Goal: Transaction & Acquisition: Purchase product/service

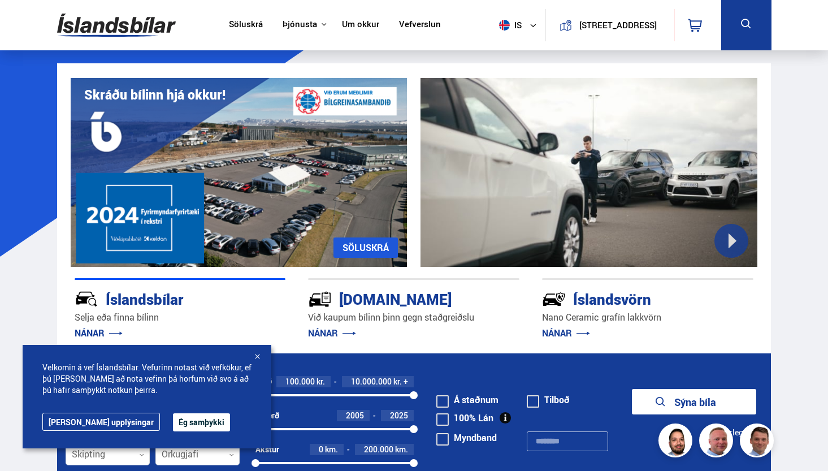
click at [261, 355] on div at bounding box center [257, 357] width 11 height 11
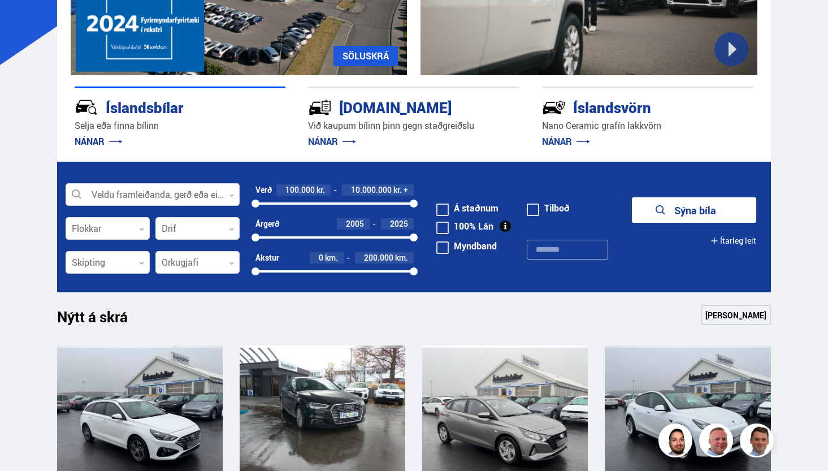
scroll to position [237, 0]
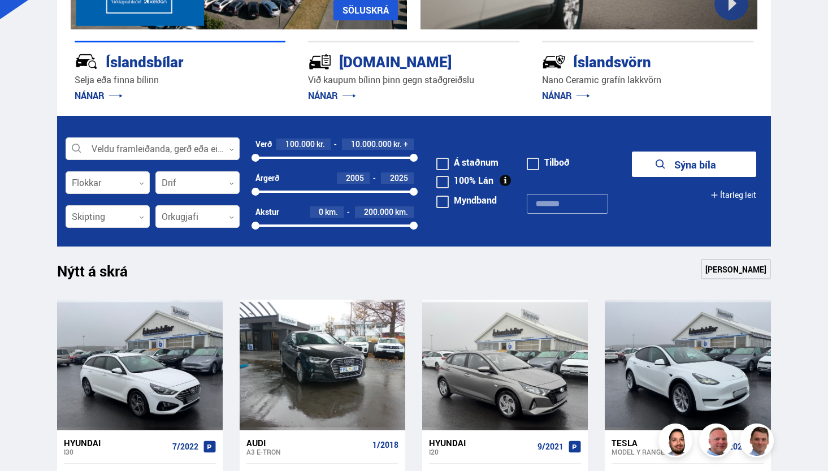
click at [381, 157] on div at bounding box center [334, 158] width 158 height 2
drag, startPoint x: 385, startPoint y: 157, endPoint x: 278, endPoint y: 167, distance: 107.3
click at [278, 167] on div "Verð 100.000 kr. 1.500.000 kr. 100000 1520363" at bounding box center [334, 155] width 158 height 34
click at [176, 212] on div at bounding box center [197, 217] width 84 height 23
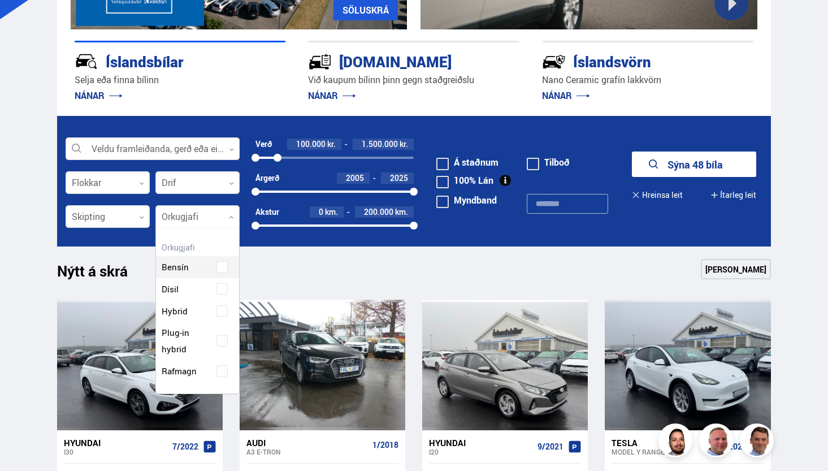
scroll to position [162, 83]
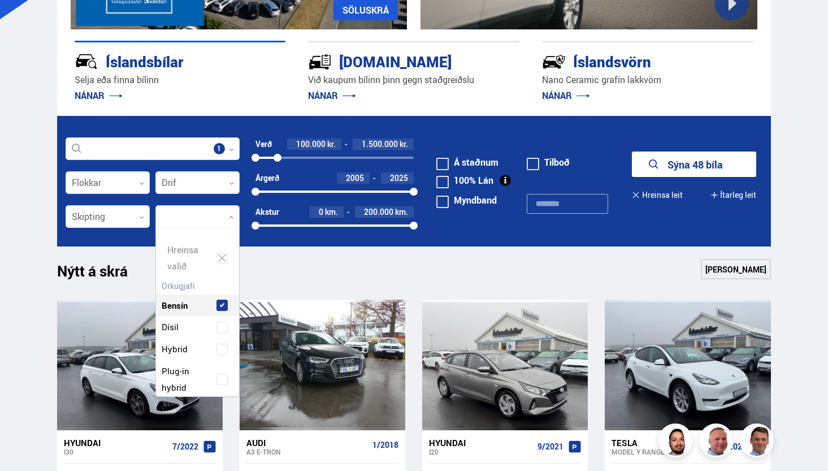
click at [216, 264] on div "Hreinsa valið Bensín Dísil Hybrid Plug-in hybrid Rafmagn" at bounding box center [197, 312] width 84 height 170
click at [677, 170] on button "Sýna 23 bíla" at bounding box center [694, 163] width 124 height 25
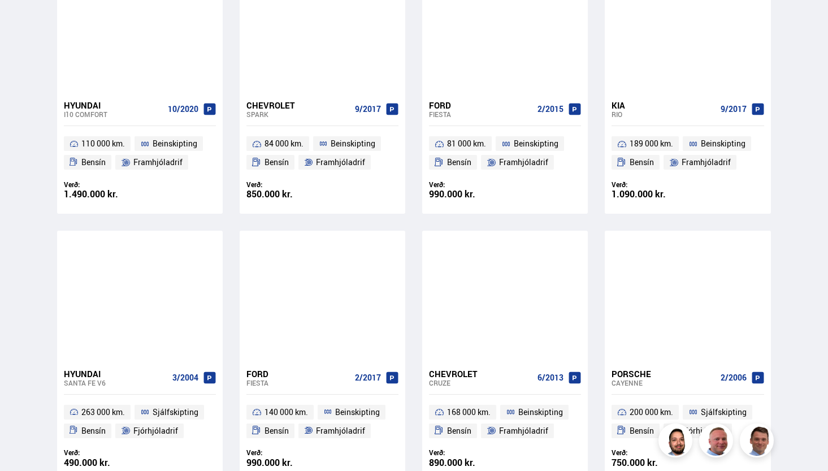
scroll to position [1138, 0]
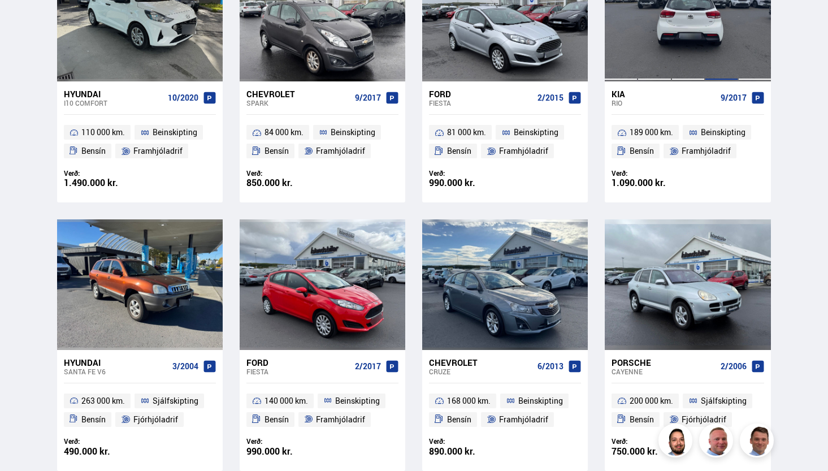
click at [668, 11] on div at bounding box center [654, 16] width 33 height 130
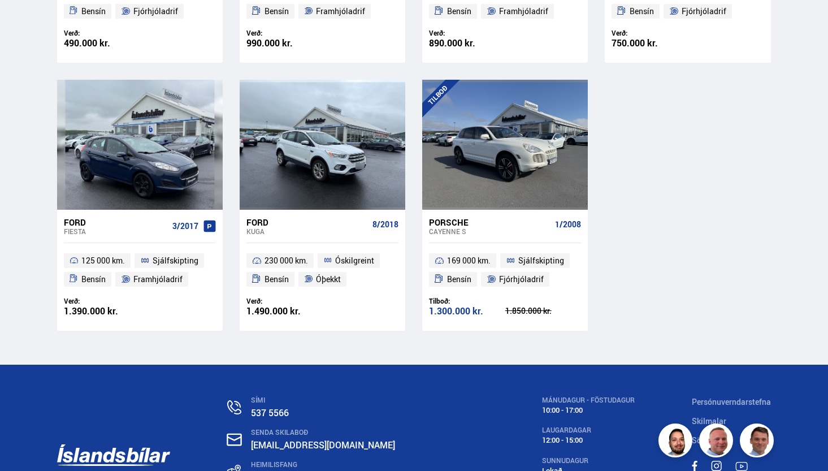
scroll to position [1583, 0]
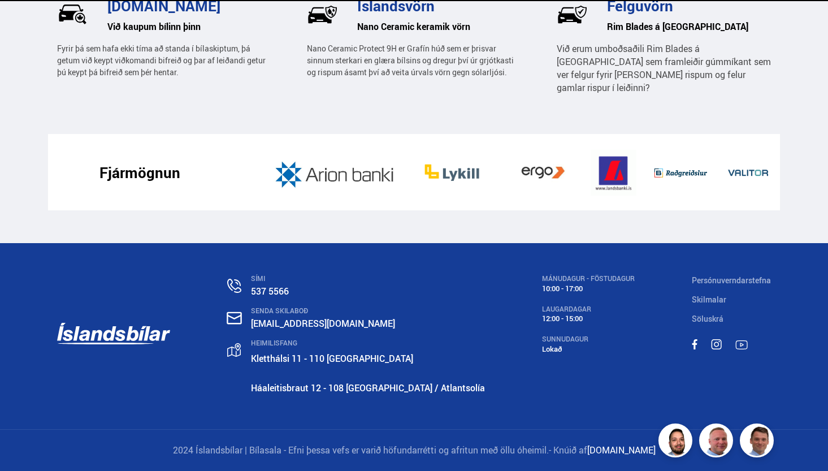
scroll to position [237, 0]
